Goal: Browse casually

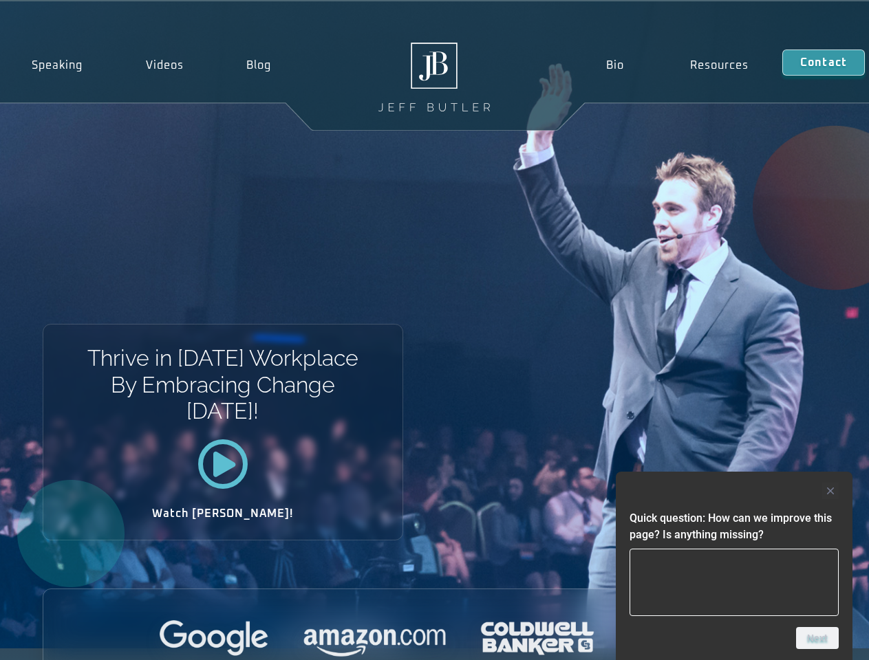
click at [434, 330] on div "Thrive in [DATE] Workplace By Embracing Change [DATE]! Watch [PERSON_NAME]!" at bounding box center [434, 324] width 869 height 647
click at [734, 491] on div at bounding box center [733, 491] width 209 height 17
click at [817, 638] on div at bounding box center [434, 639] width 783 height 38
